Goal: Transaction & Acquisition: Purchase product/service

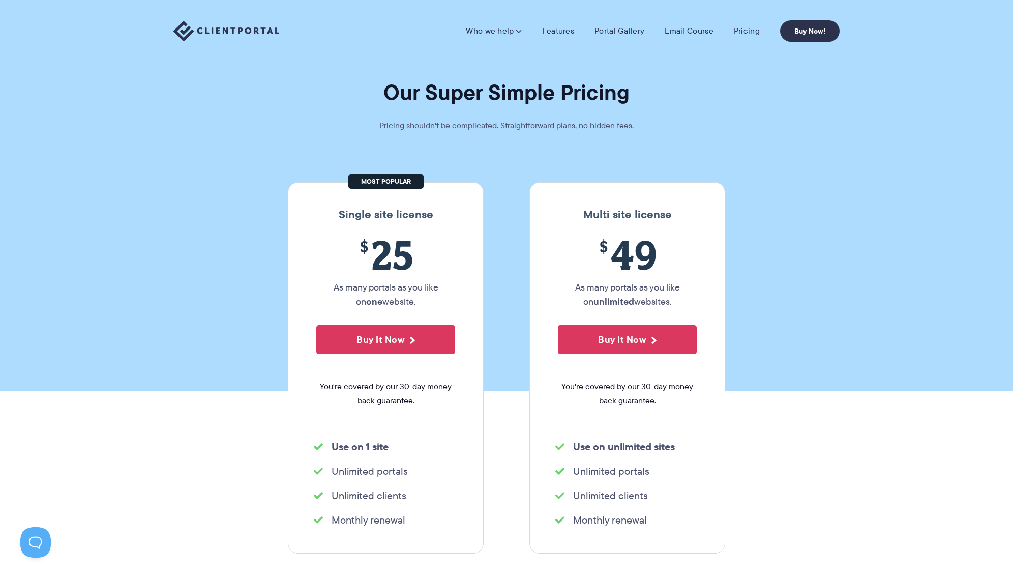
drag, startPoint x: 409, startPoint y: 178, endPoint x: 386, endPoint y: 178, distance: 22.9
click at [386, 182] on div "Single site license $ 25 As many portals as you like on one website. Buy It Now…" at bounding box center [386, 367] width 196 height 371
click at [752, 33] on link "Pricing" at bounding box center [747, 31] width 26 height 10
click at [822, 31] on link "Buy Now!" at bounding box center [809, 30] width 59 height 21
click at [805, 33] on link "Buy Now!" at bounding box center [809, 30] width 59 height 21
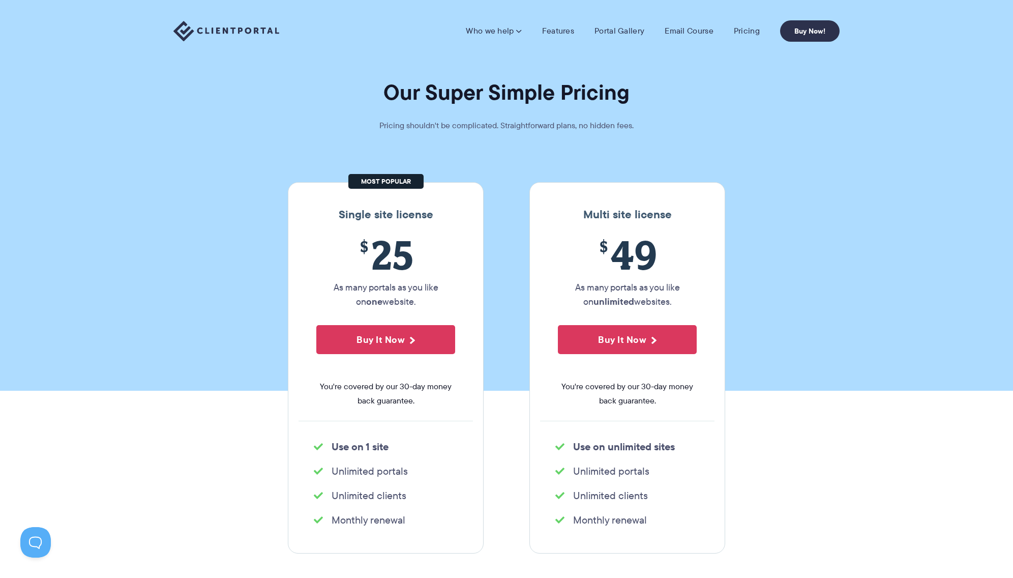
click at [250, 33] on img at bounding box center [226, 31] width 106 height 21
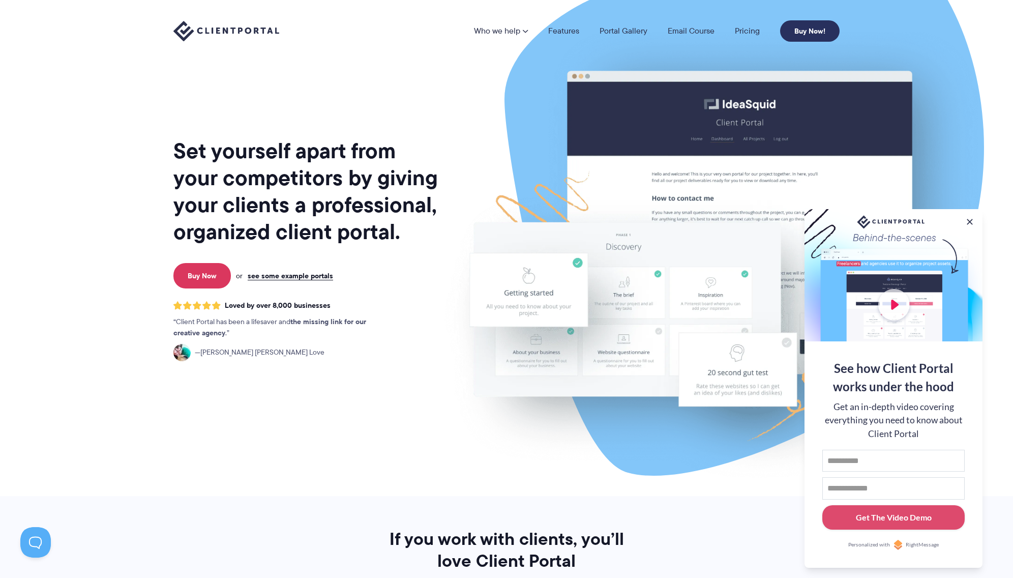
click at [797, 29] on link "Buy Now!" at bounding box center [809, 30] width 59 height 21
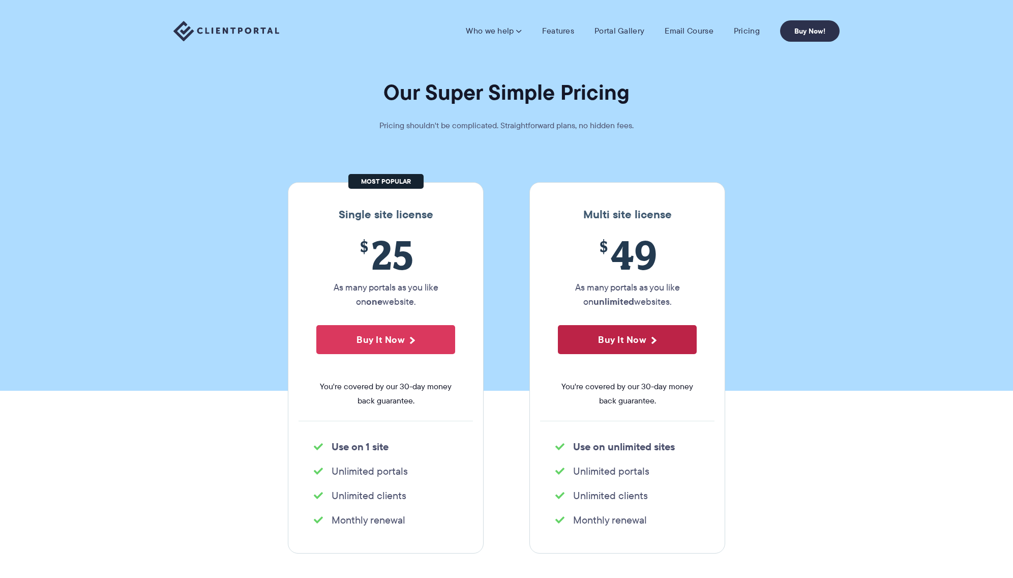
click at [650, 337] on button "Buy It Now" at bounding box center [627, 339] width 139 height 29
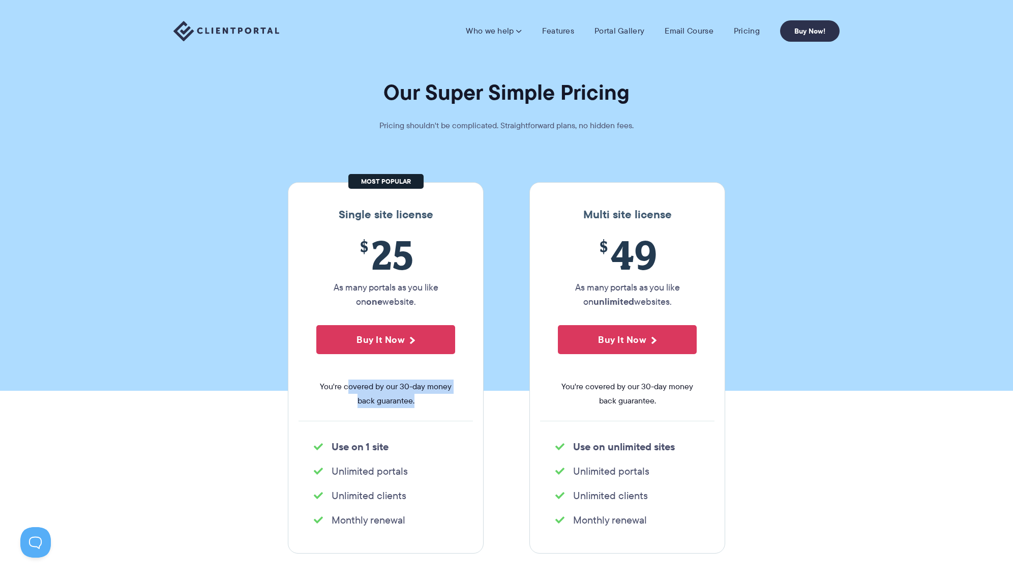
drag, startPoint x: 387, startPoint y: 390, endPoint x: 349, endPoint y: 381, distance: 39.1
click at [349, 381] on span "You're covered by our 30-day money back guarantee." at bounding box center [385, 393] width 139 height 28
click at [196, 252] on section "Our Super Simple Pricing Pricing shouldn't be complicated. Straightforward plan…" at bounding box center [506, 195] width 1013 height 390
click at [390, 345] on button "Buy It Now" at bounding box center [385, 339] width 139 height 29
click at [240, 25] on img at bounding box center [226, 31] width 106 height 21
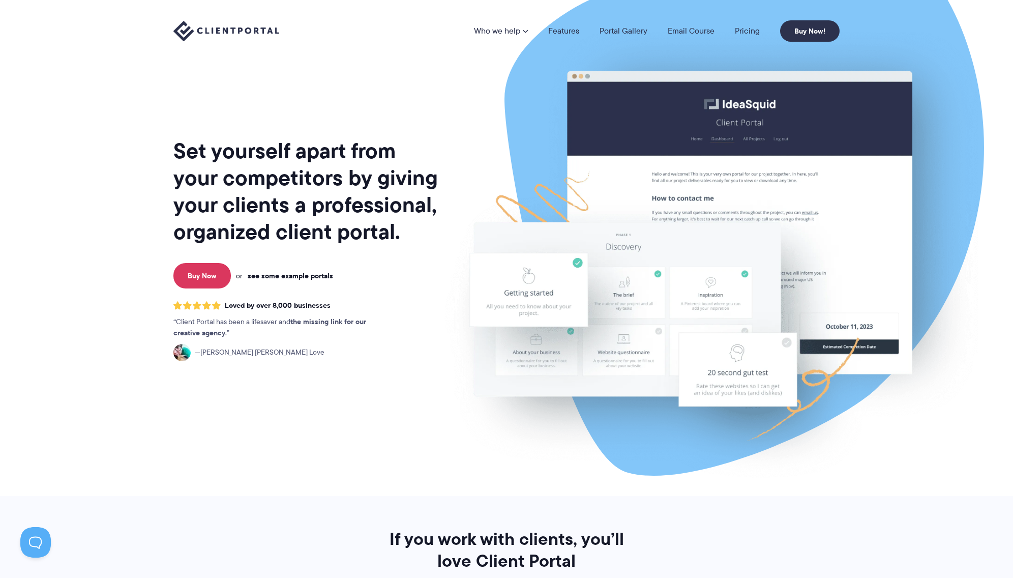
click at [325, 276] on link "see some example portals" at bounding box center [290, 275] width 85 height 9
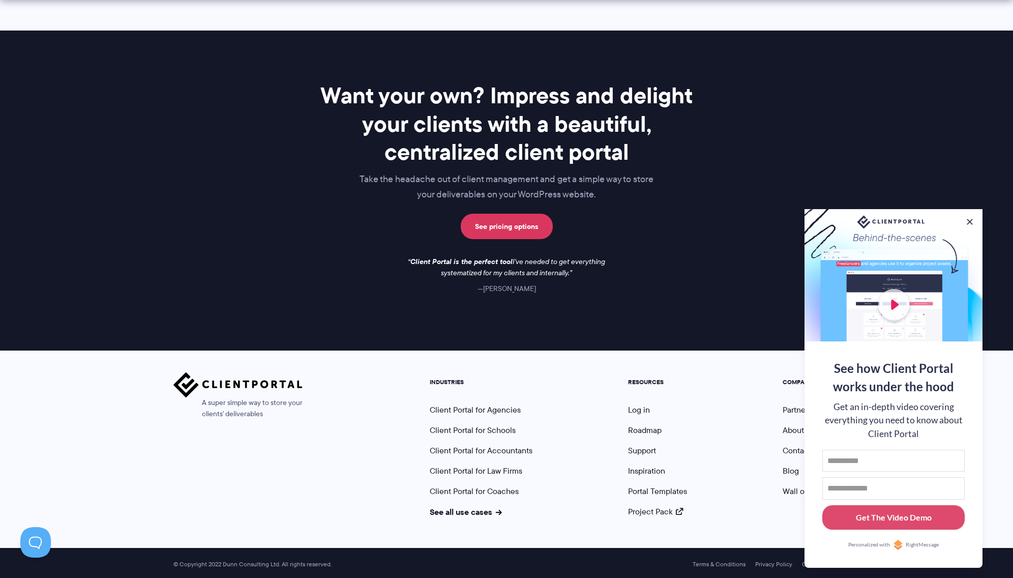
scroll to position [1366, 0]
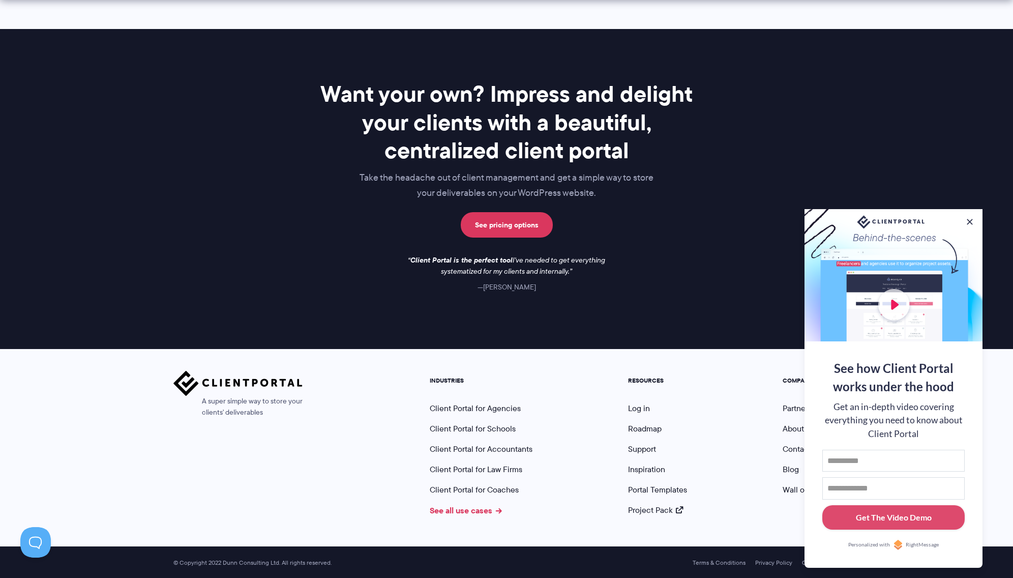
click at [466, 509] on link "See all use cases" at bounding box center [466, 510] width 72 height 12
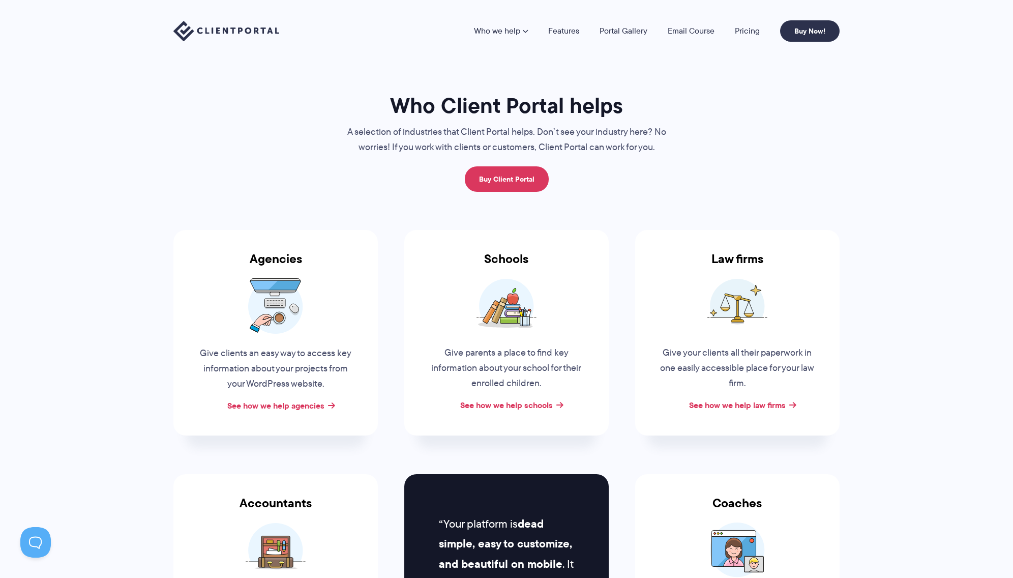
scroll to position [3, 0]
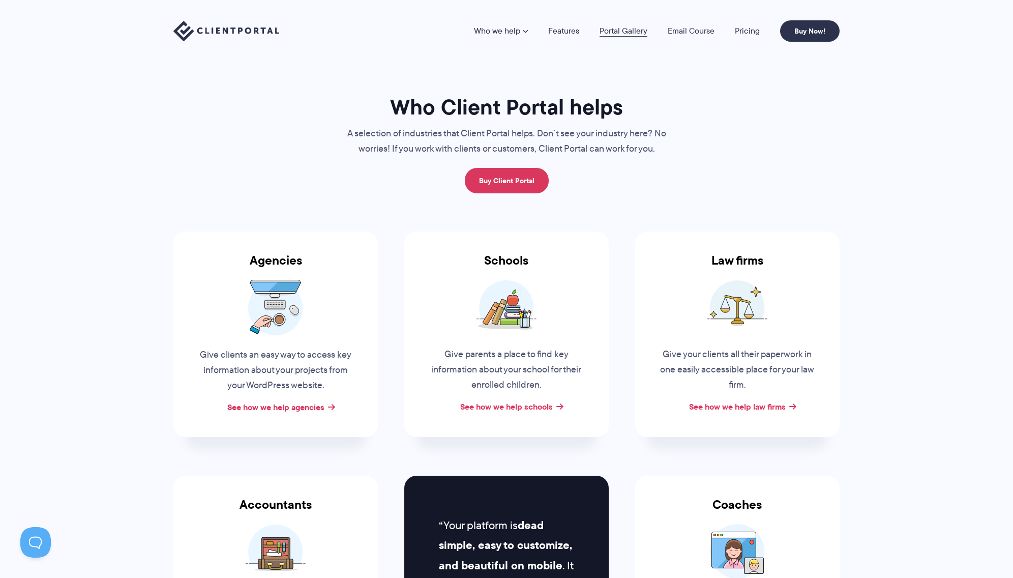
click at [624, 31] on link "Portal Gallery" at bounding box center [623, 31] width 48 height 8
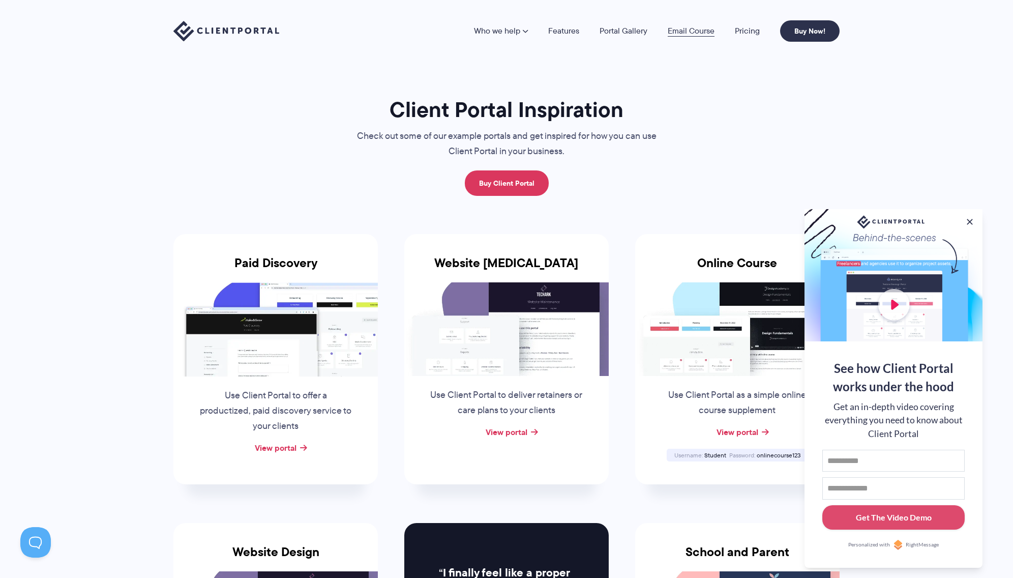
click at [684, 29] on link "Email Course" at bounding box center [691, 31] width 47 height 8
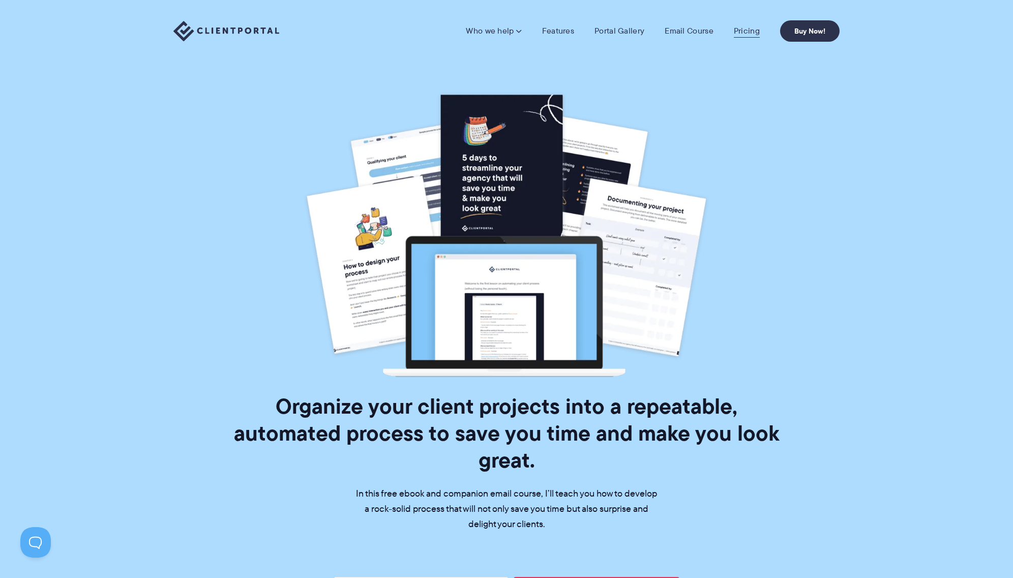
click at [751, 27] on link "Pricing" at bounding box center [747, 31] width 26 height 10
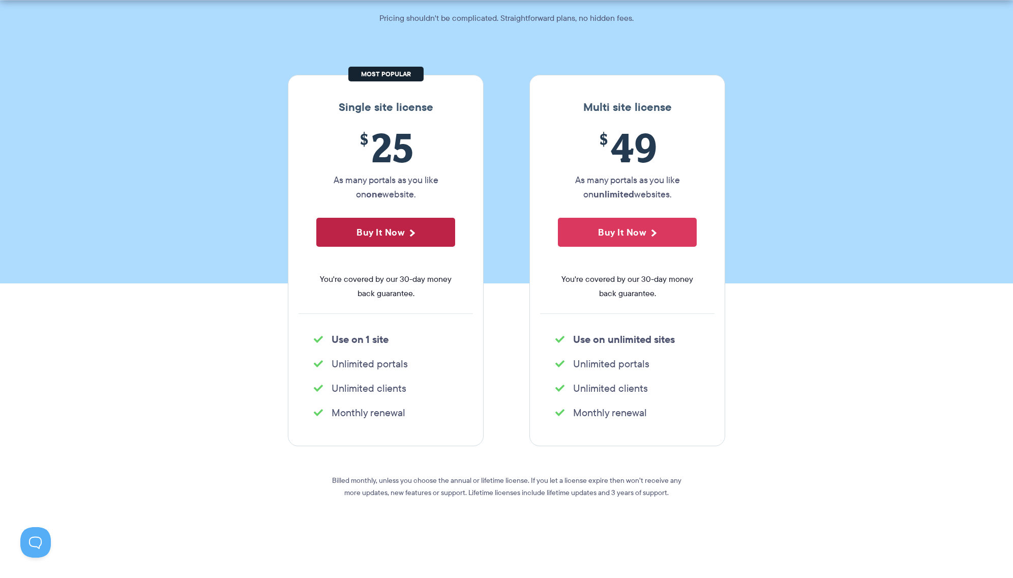
scroll to position [108, 0]
drag, startPoint x: 230, startPoint y: 189, endPoint x: 209, endPoint y: 167, distance: 30.2
click at [229, 188] on section "Our Super Simple Pricing Pricing shouldn't be complicated. Straightforward plan…" at bounding box center [506, 87] width 1013 height 390
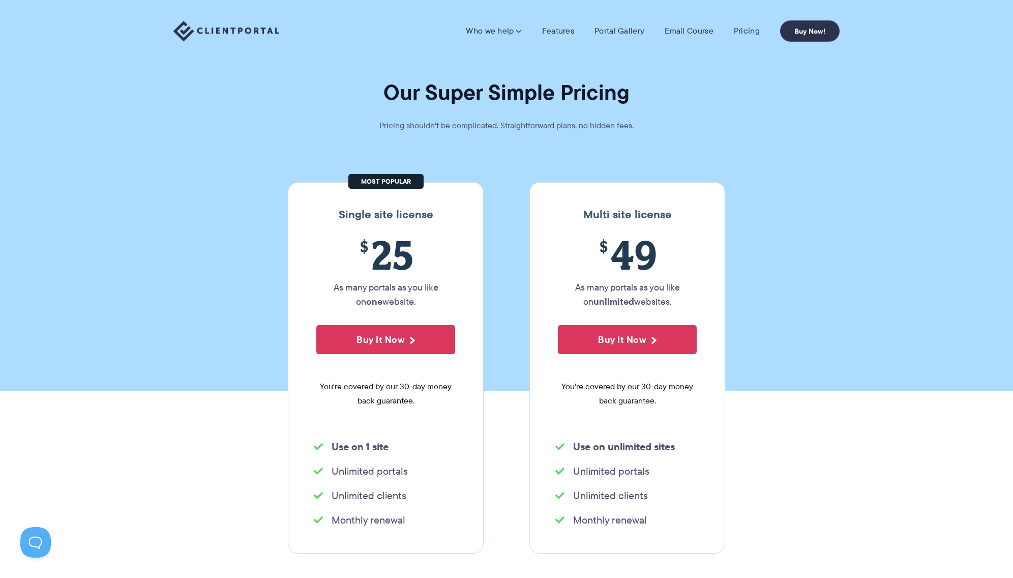
click at [233, 28] on img at bounding box center [226, 31] width 106 height 21
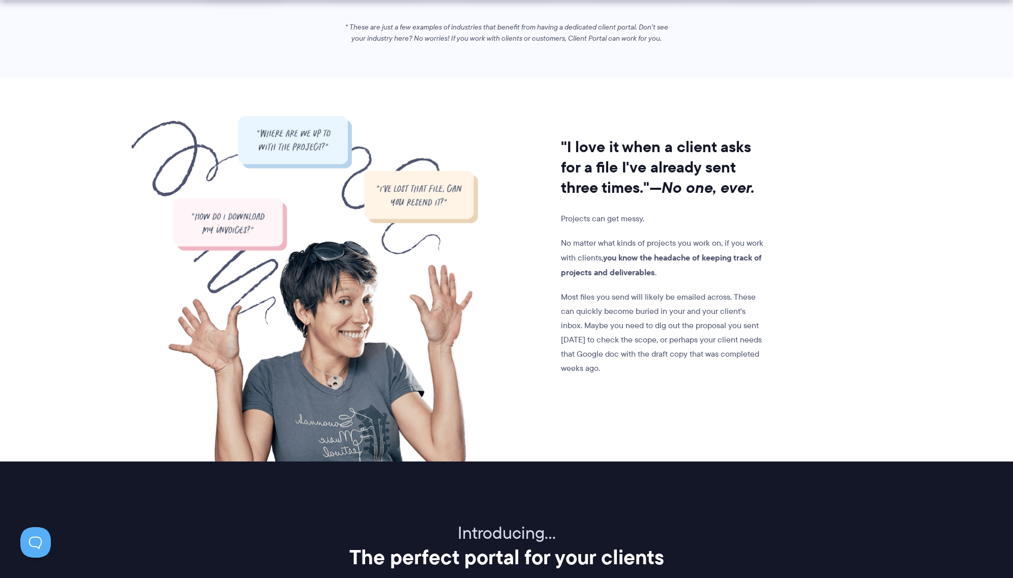
scroll to position [770, 0]
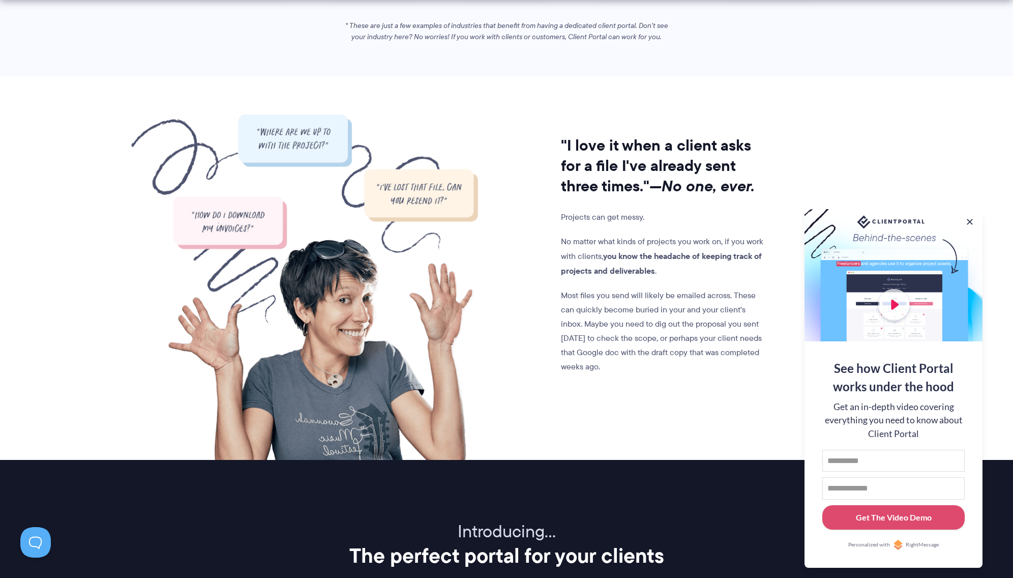
drag, startPoint x: 969, startPoint y: 220, endPoint x: 856, endPoint y: 199, distance: 114.9
click at [968, 220] on button at bounding box center [969, 222] width 10 height 10
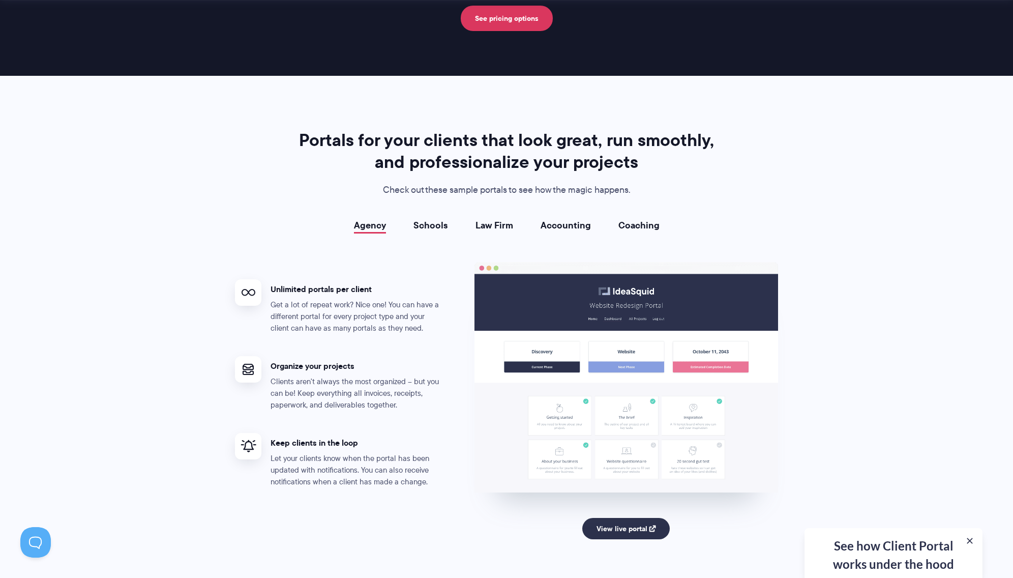
scroll to position [1716, 0]
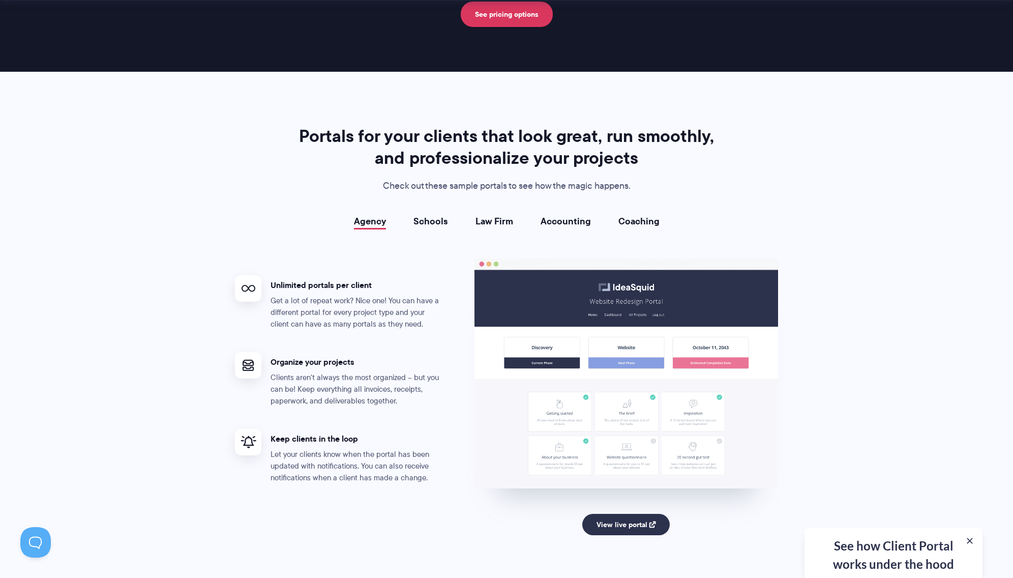
click at [432, 222] on link "Schools" at bounding box center [430, 221] width 35 height 10
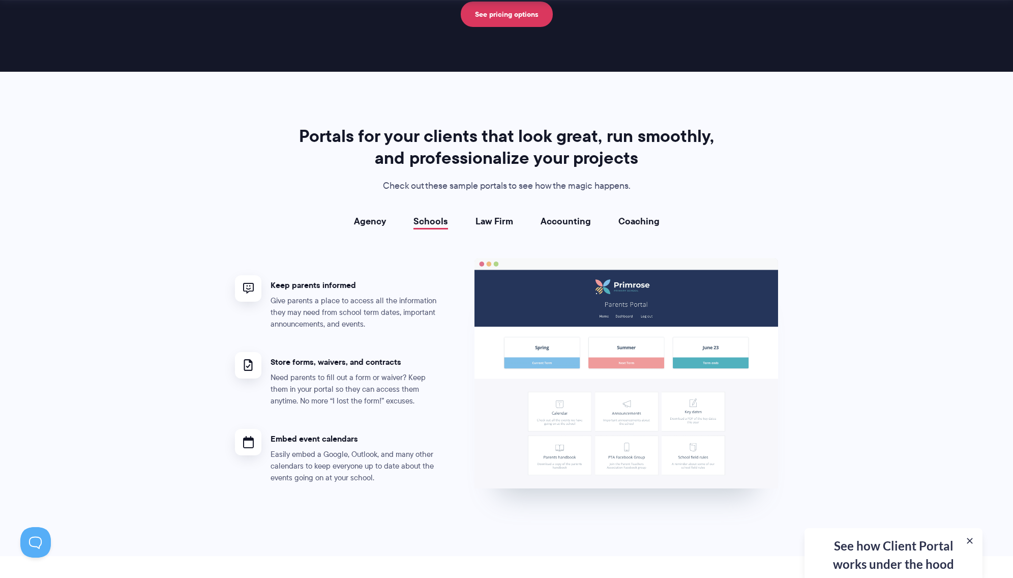
click at [499, 220] on link "Law Firm" at bounding box center [494, 221] width 38 height 10
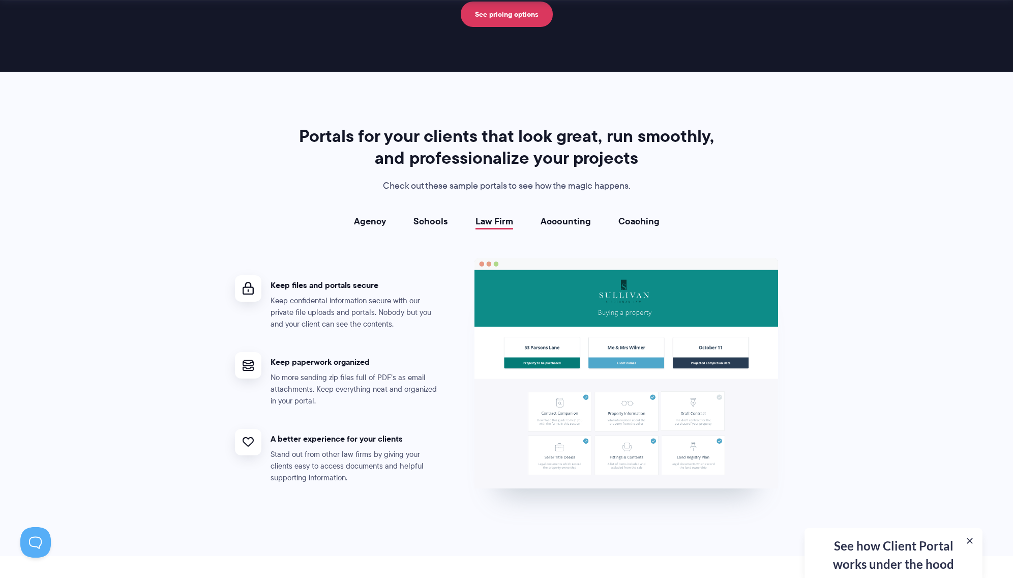
click at [555, 221] on link "Accounting" at bounding box center [565, 221] width 50 height 10
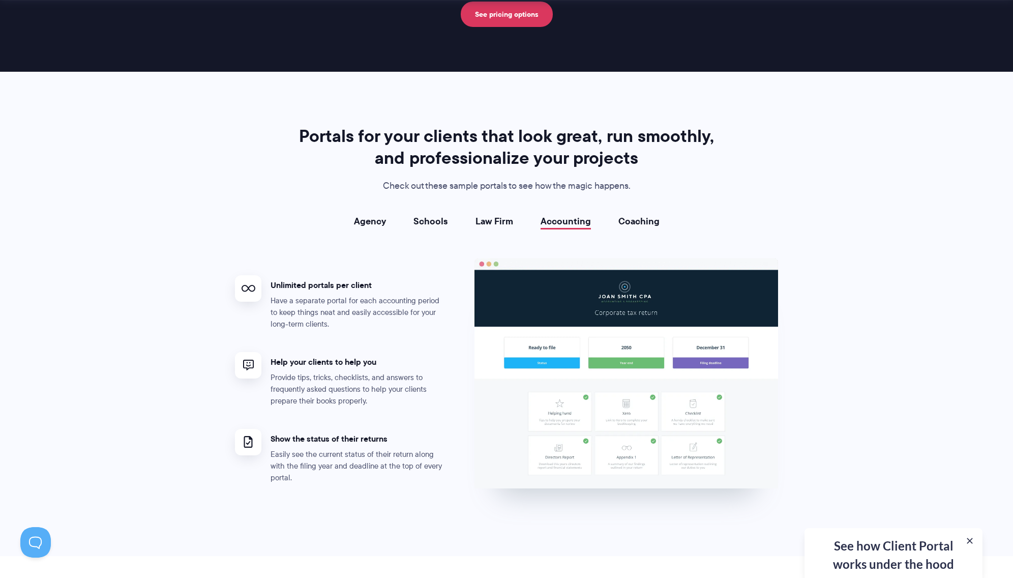
click at [646, 224] on link "Coaching" at bounding box center [638, 221] width 41 height 10
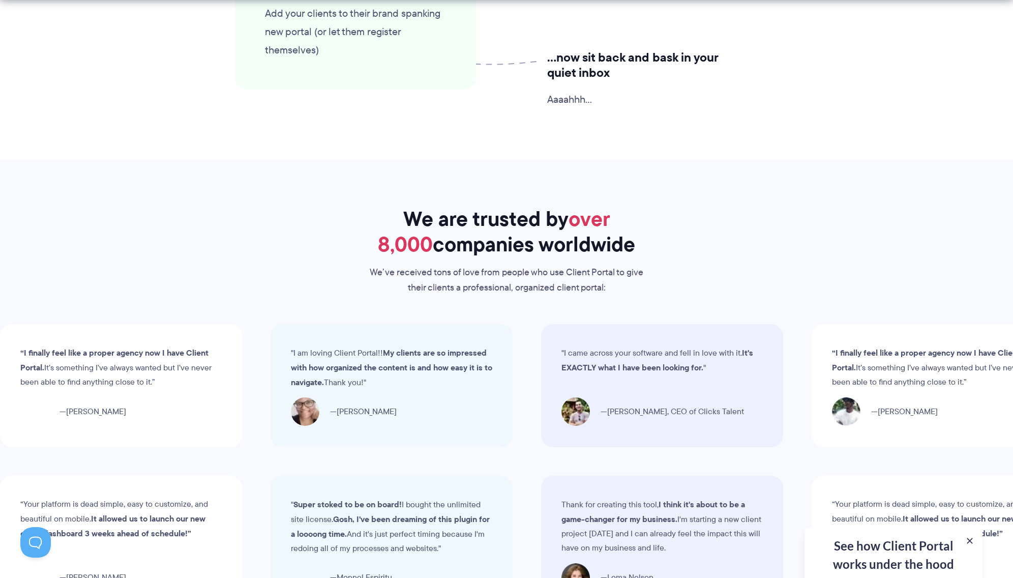
scroll to position [2739, 0]
drag, startPoint x: 630, startPoint y: 219, endPoint x: 597, endPoint y: 219, distance: 33.0
drag, startPoint x: 516, startPoint y: 241, endPoint x: 487, endPoint y: 244, distance: 28.5
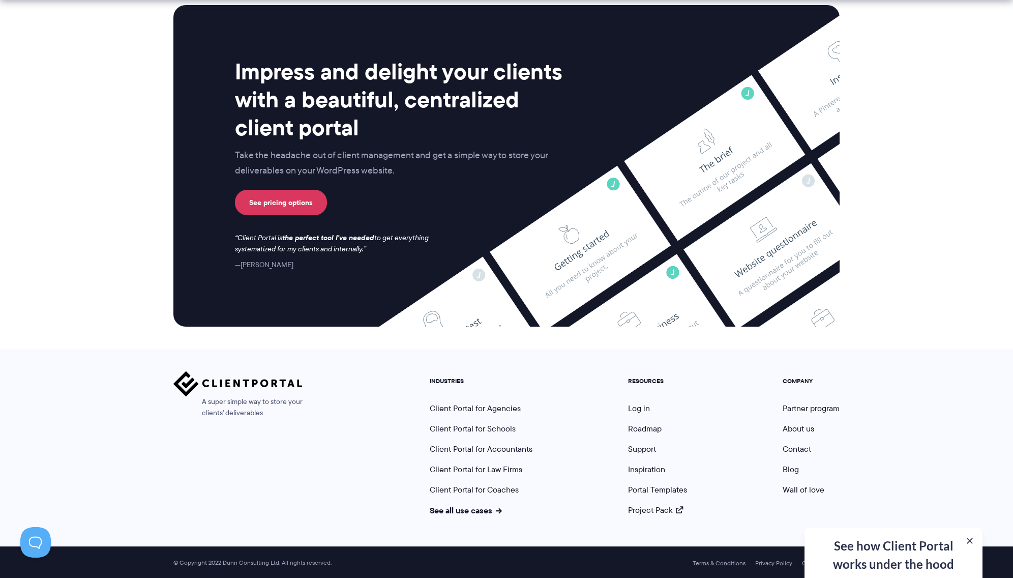
scroll to position [4027, 0]
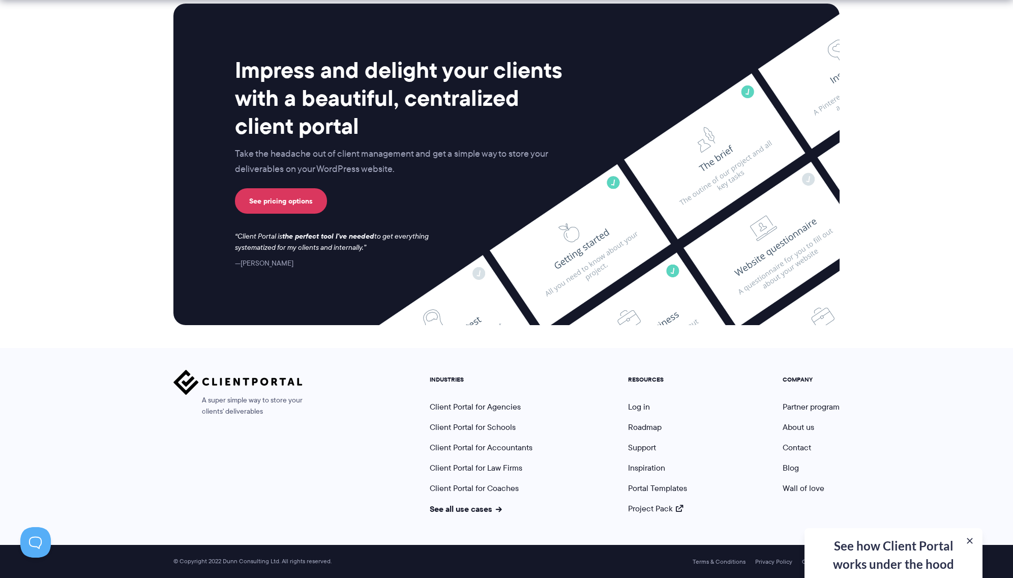
click at [116, 143] on section "Impress and delight your clients with a beautiful, centralized client portal Ta…" at bounding box center [506, 164] width 1013 height 367
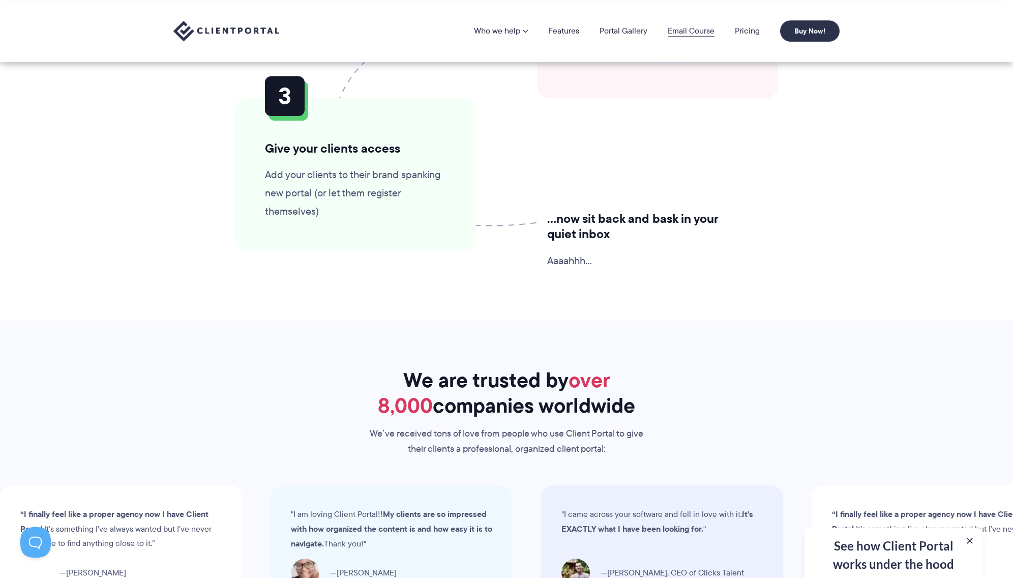
scroll to position [2567, 0]
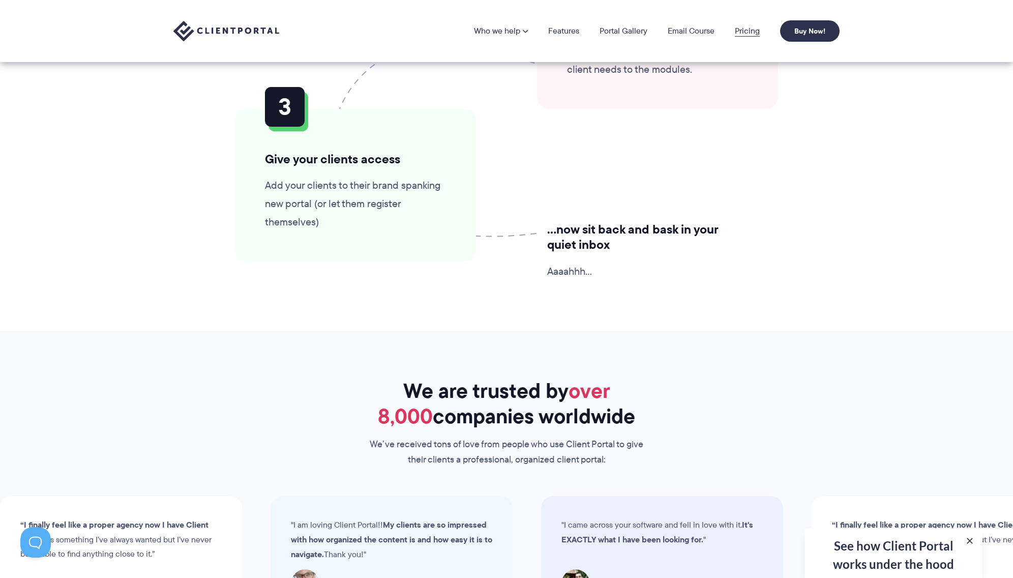
click at [751, 31] on link "Pricing" at bounding box center [747, 31] width 25 height 8
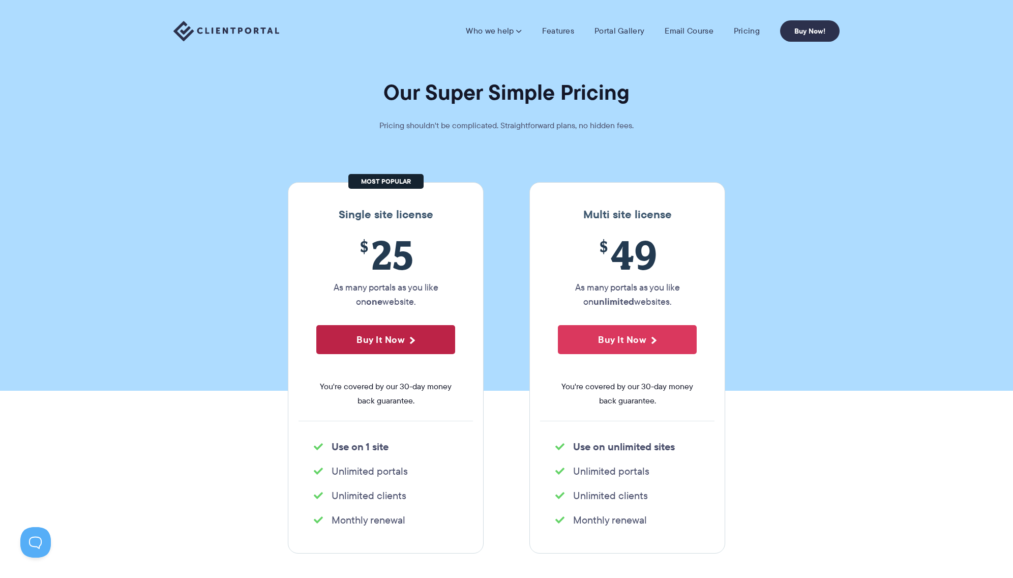
click at [392, 331] on button "Buy It Now" at bounding box center [385, 339] width 139 height 29
